Goal: Task Accomplishment & Management: Manage account settings

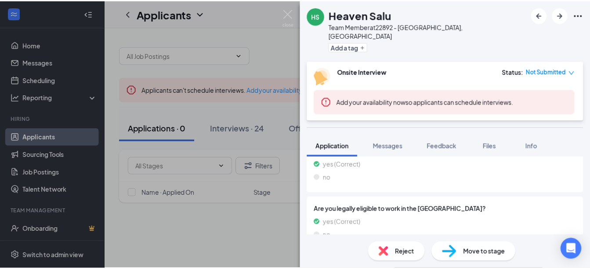
scroll to position [431, 0]
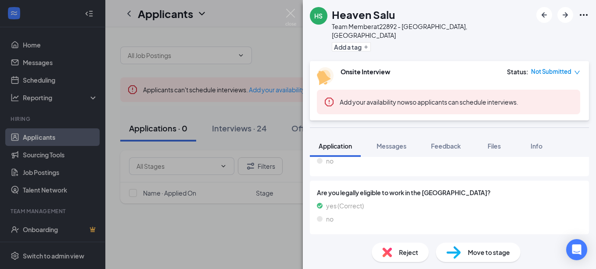
click at [284, 237] on div "HS Heaven Salu Team Member at 22892 - Sioux Falls, SD Add a tag Onsite Intervie…" at bounding box center [298, 134] width 596 height 269
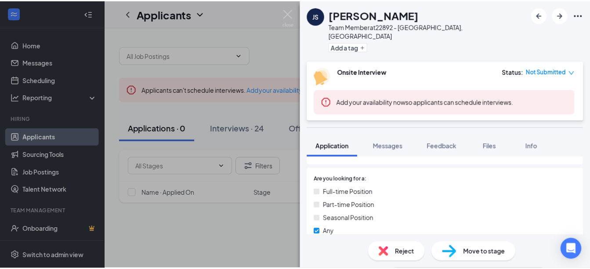
scroll to position [11, 0]
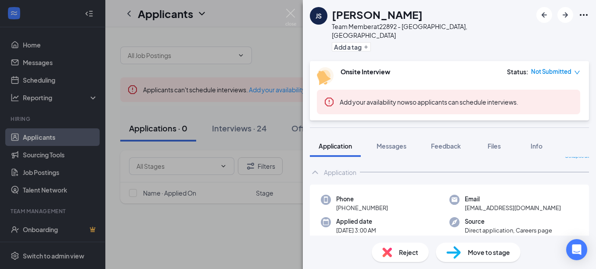
click at [116, 193] on div "JS [PERSON_NAME] Team Member at 22892 - [GEOGRAPHIC_DATA], [GEOGRAPHIC_DATA] Ad…" at bounding box center [298, 134] width 596 height 269
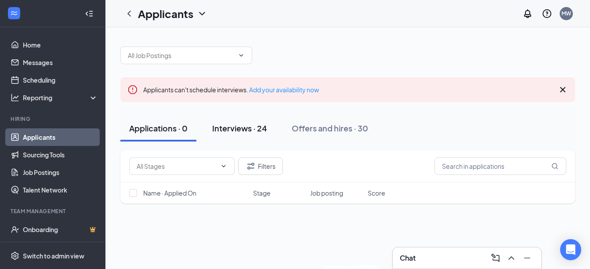
click at [256, 134] on button "Interviews · 24" at bounding box center [239, 128] width 72 height 26
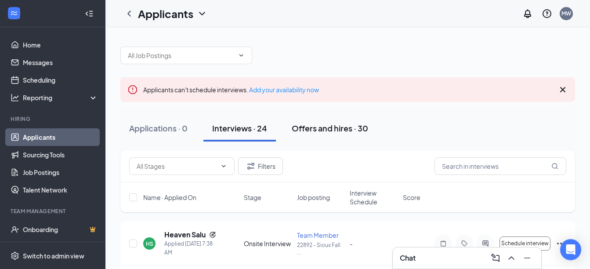
click at [315, 133] on div "Offers and hires · 30" at bounding box center [329, 127] width 76 height 11
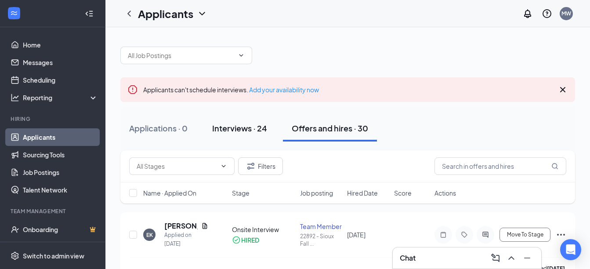
click at [243, 140] on button "Interviews · 24" at bounding box center [239, 128] width 72 height 26
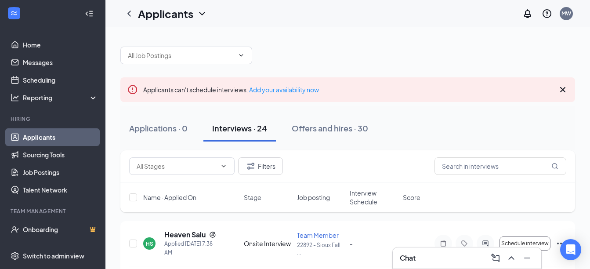
scroll to position [44, 0]
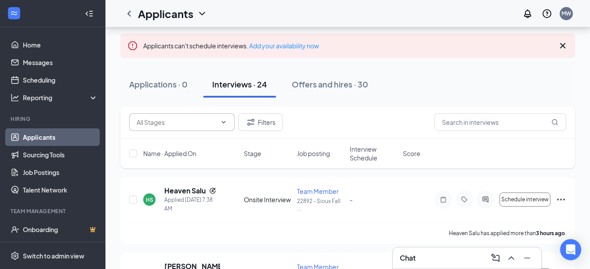
click at [232, 125] on span at bounding box center [181, 122] width 105 height 18
click at [266, 124] on button "Filters" at bounding box center [260, 122] width 45 height 18
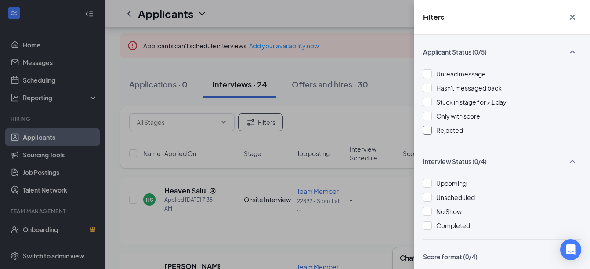
click at [426, 129] on div at bounding box center [427, 130] width 9 height 9
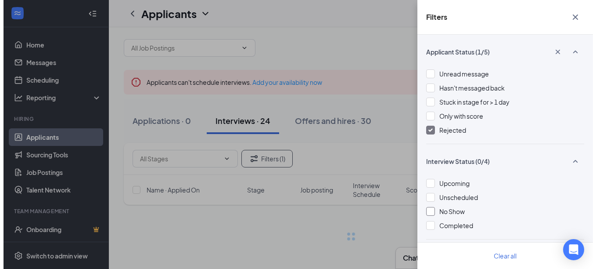
scroll to position [44, 0]
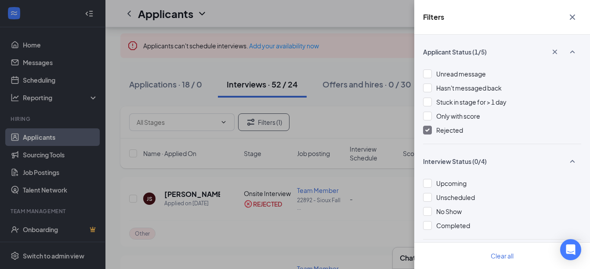
click at [342, 121] on div "Filters Applicant Status (1/5) Unread message Hasn't messaged back Stuck in sta…" at bounding box center [295, 134] width 590 height 269
click at [572, 19] on icon "Cross" at bounding box center [572, 17] width 11 height 11
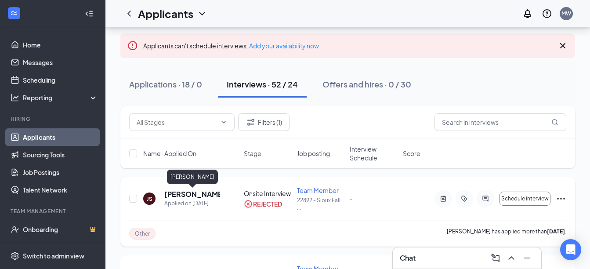
click at [202, 196] on h5 "[PERSON_NAME]" at bounding box center [192, 194] width 56 height 10
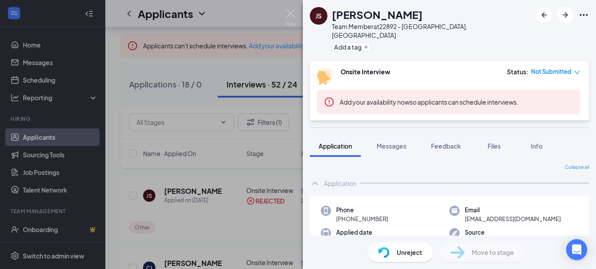
click at [283, 185] on div "JS [PERSON_NAME] Team Member at 22892 - [GEOGRAPHIC_DATA], [GEOGRAPHIC_DATA] Ad…" at bounding box center [298, 134] width 596 height 269
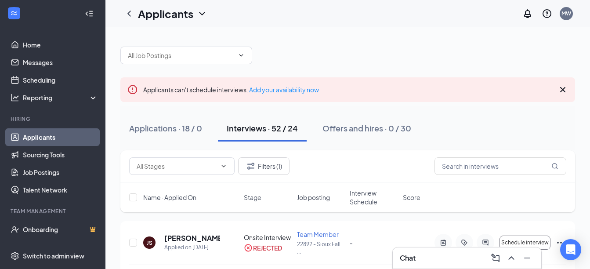
click at [560, 88] on icon "Cross" at bounding box center [562, 89] width 11 height 11
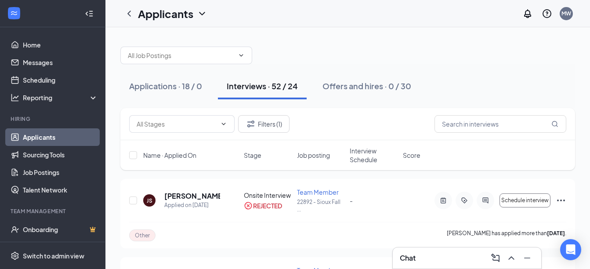
drag, startPoint x: 44, startPoint y: 139, endPoint x: 118, endPoint y: 141, distance: 73.8
click at [44, 139] on link "Applicants" at bounding box center [60, 137] width 75 height 18
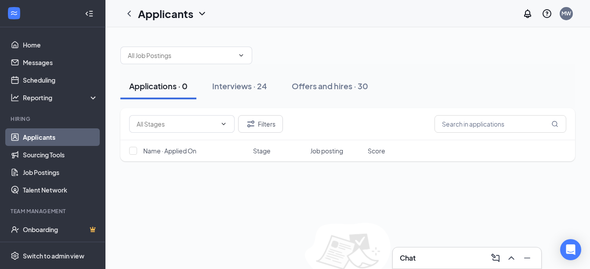
click at [259, 145] on div "Name · Applied On Stage Job posting Score" at bounding box center [347, 150] width 454 height 21
click at [261, 150] on span "Stage" at bounding box center [262, 150] width 18 height 9
click at [270, 152] on span "Stage" at bounding box center [262, 150] width 18 height 9
click at [248, 86] on div "Interviews · 24" at bounding box center [239, 85] width 55 height 11
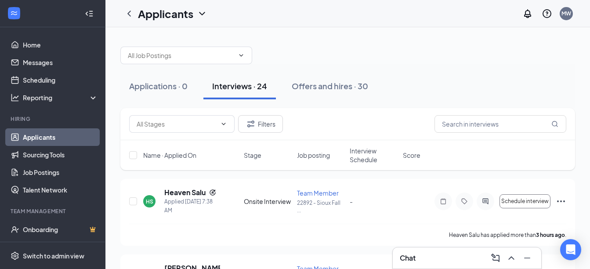
drag, startPoint x: 331, startPoint y: 85, endPoint x: 239, endPoint y: 84, distance: 92.6
click at [331, 86] on div "Offers and hires · 30" at bounding box center [329, 85] width 76 height 11
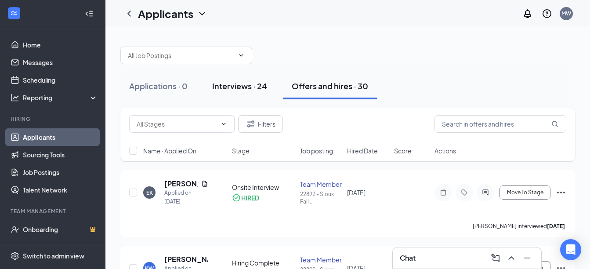
click at [239, 84] on div "Interviews · 24" at bounding box center [239, 85] width 55 height 11
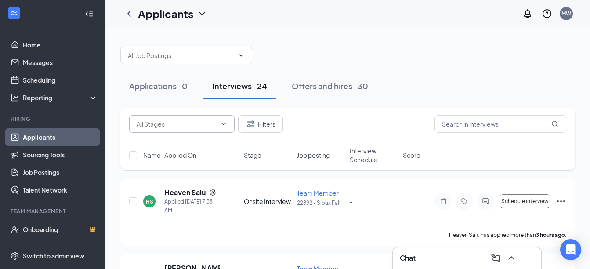
click at [215, 125] on input "text" at bounding box center [177, 124] width 80 height 10
click at [248, 119] on icon "Filter" at bounding box center [250, 124] width 11 height 11
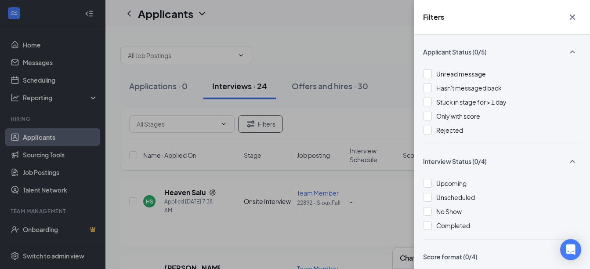
click at [348, 59] on div "Filters Applicant Status (0/5) Unread message Hasn't messaged back Stuck in sta…" at bounding box center [295, 134] width 590 height 269
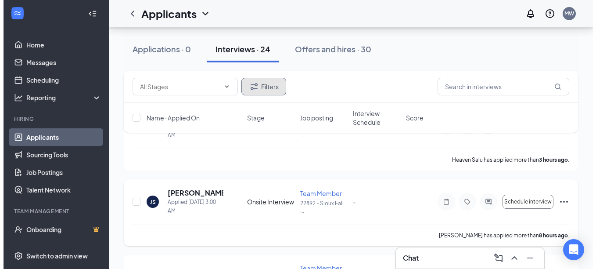
scroll to position [44, 0]
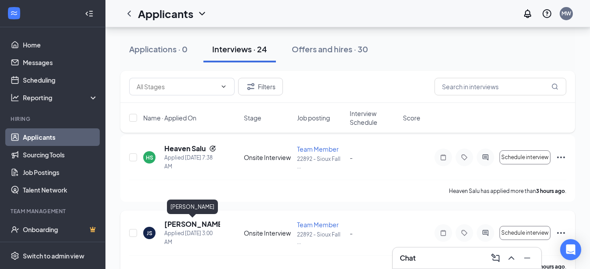
drag, startPoint x: 191, startPoint y: 217, endPoint x: 189, endPoint y: 221, distance: 4.5
click at [191, 218] on div "JS [PERSON_NAME] Applied [DATE] 3:00 AM Onsite Interview Team Member 22892 - Si…" at bounding box center [347, 243] width 454 height 67
click at [176, 220] on h5 "[PERSON_NAME]" at bounding box center [192, 224] width 56 height 10
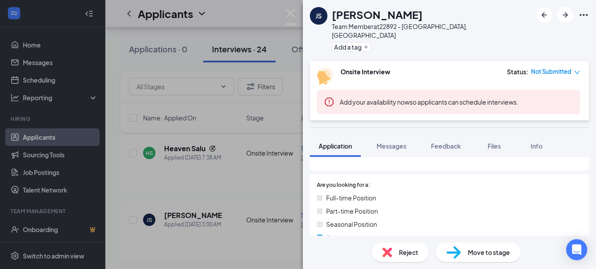
scroll to position [132, 0]
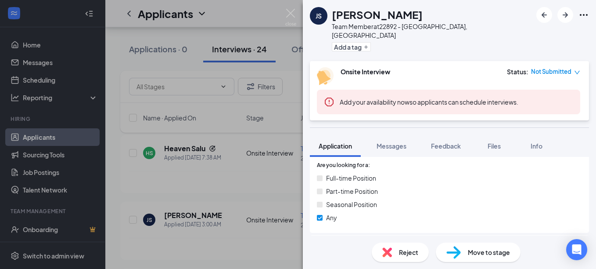
click at [409, 258] on div "Reject" at bounding box center [400, 251] width 57 height 19
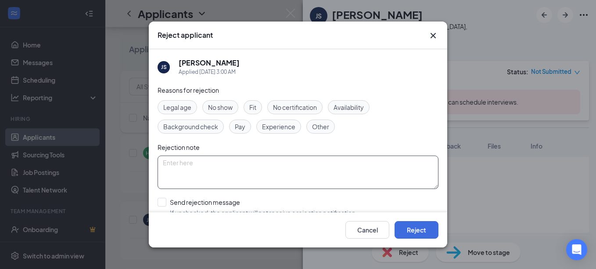
click at [290, 180] on textarea at bounding box center [298, 171] width 281 height 33
click at [316, 124] on span "Other" at bounding box center [320, 127] width 17 height 10
click at [412, 234] on button "Reject" at bounding box center [417, 230] width 44 height 18
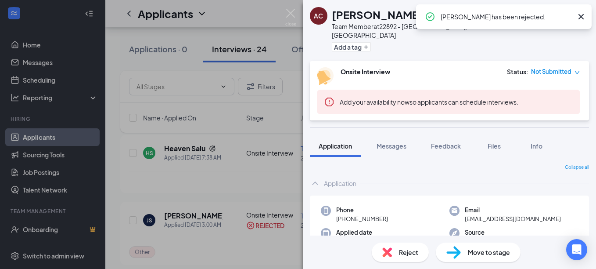
click at [581, 18] on icon "Cross" at bounding box center [581, 16] width 11 height 11
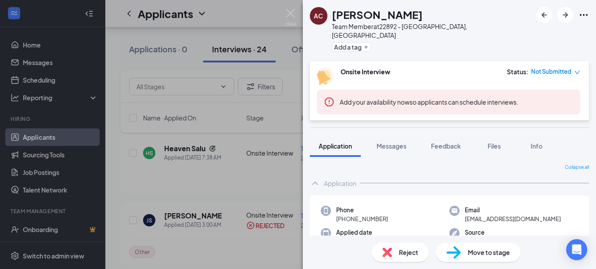
click at [304, 6] on div "AC [PERSON_NAME] Team Member at 22892 - [GEOGRAPHIC_DATA], [GEOGRAPHIC_DATA] Ad…" at bounding box center [449, 30] width 293 height 61
click at [296, 11] on img at bounding box center [290, 17] width 11 height 17
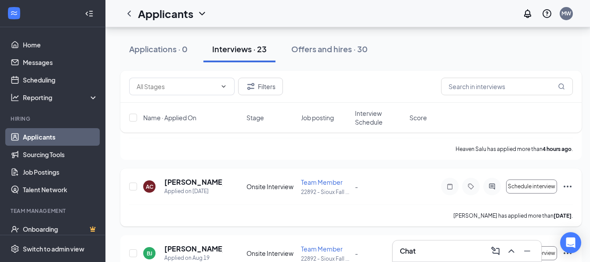
scroll to position [44, 0]
